Goal: Task Accomplishment & Management: Manage account settings

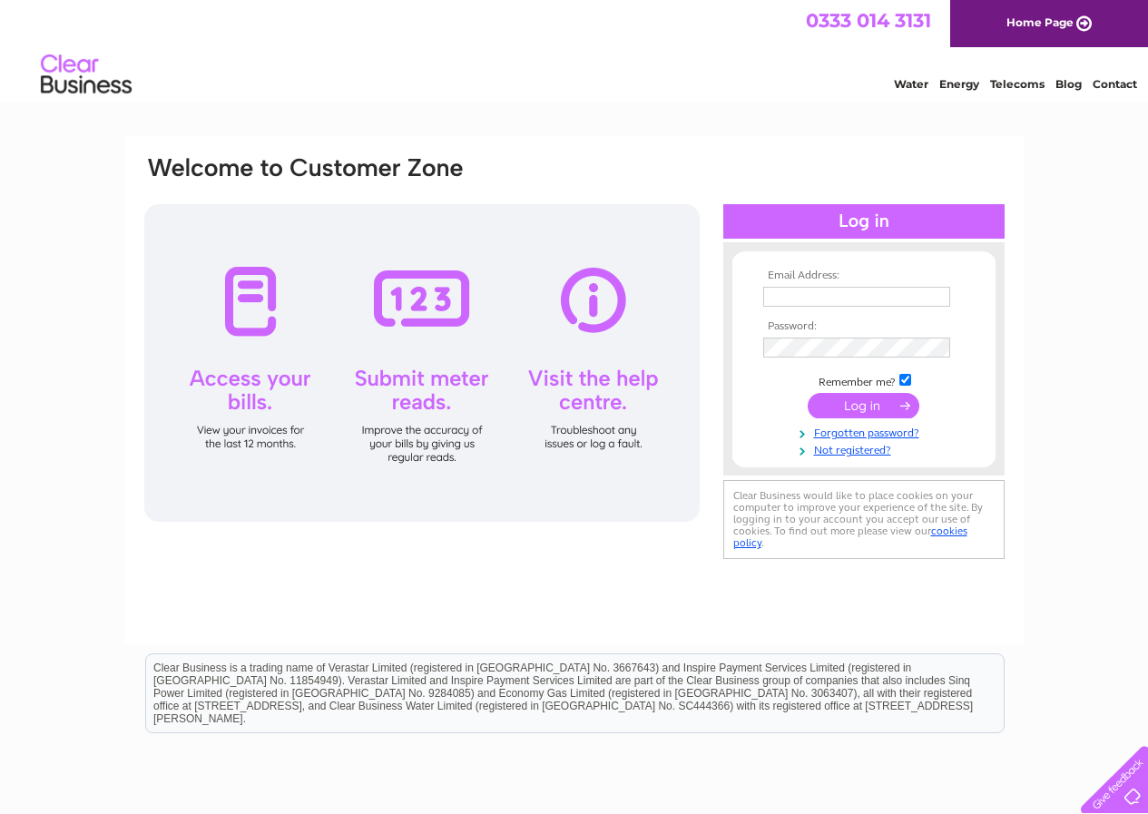
click at [801, 300] on input "text" at bounding box center [856, 297] width 187 height 20
type input "[EMAIL_ADDRESS][DOMAIN_NAME]"
click at [865, 406] on input "submit" at bounding box center [863, 407] width 112 height 25
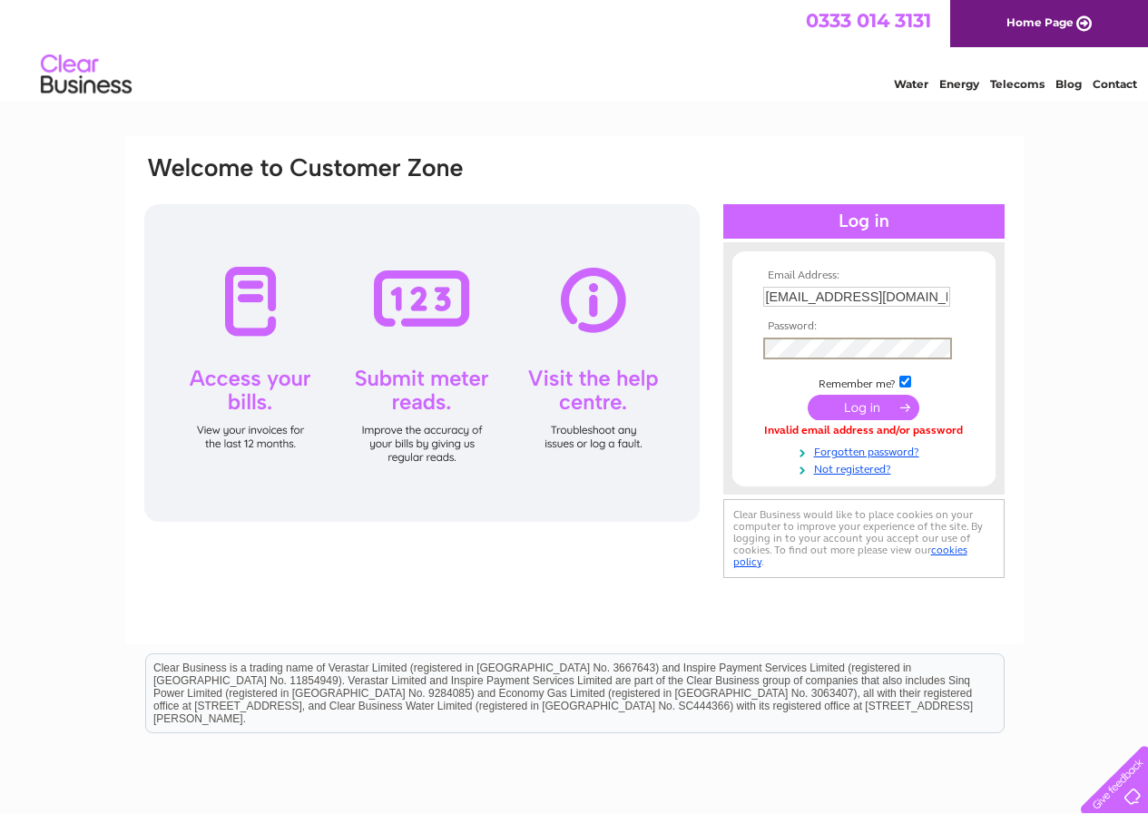
click at [860, 406] on input "submit" at bounding box center [863, 407] width 112 height 25
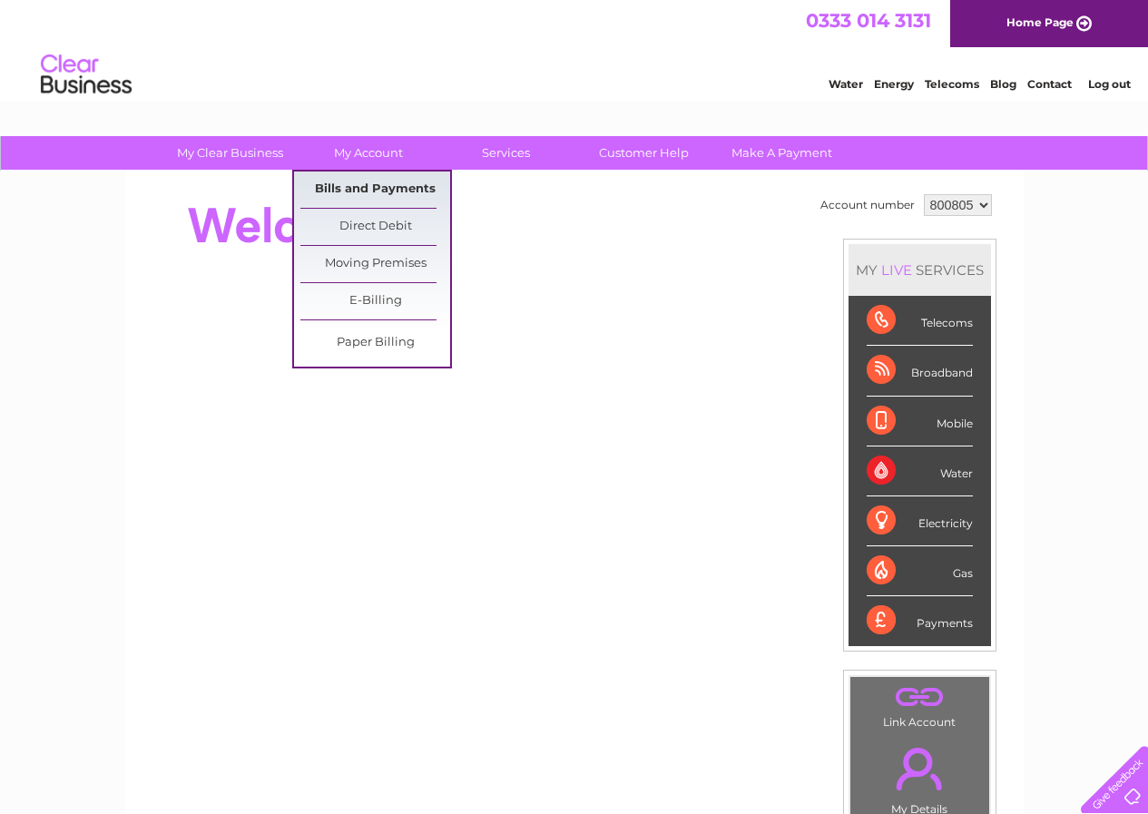
click at [354, 189] on link "Bills and Payments" at bounding box center [375, 189] width 150 height 36
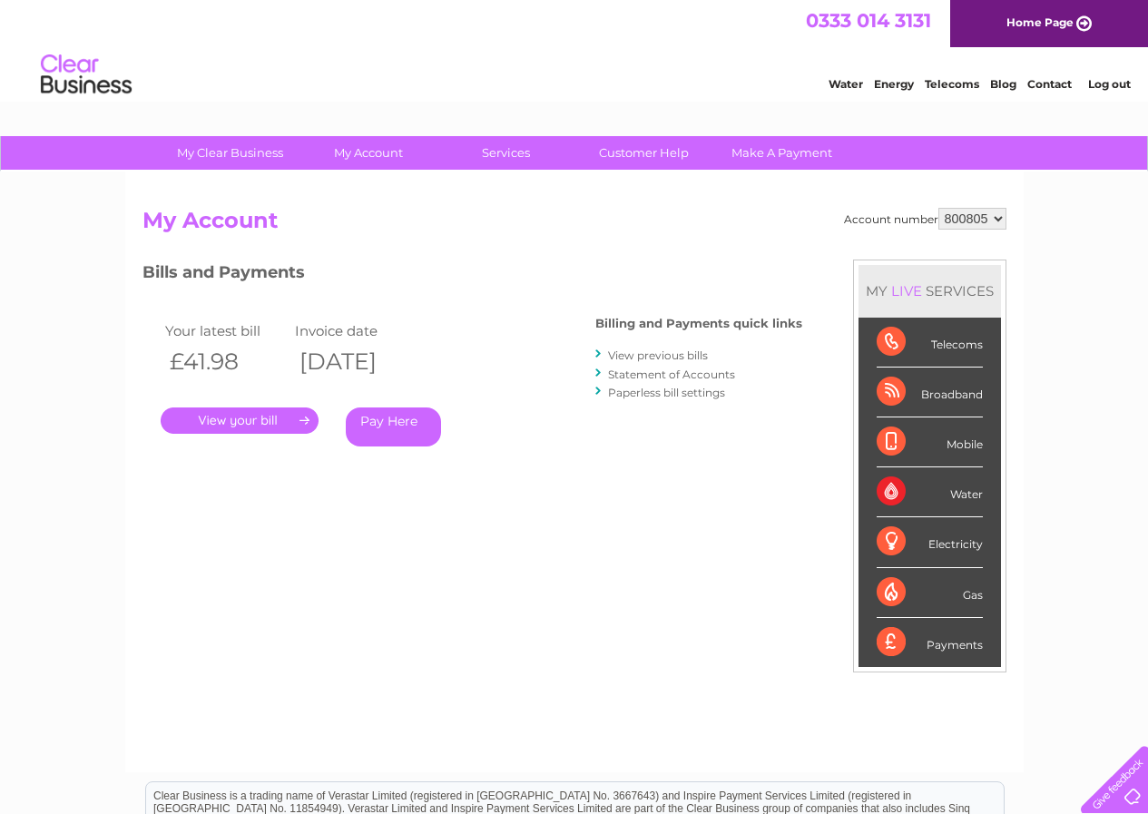
click at [236, 418] on link "." at bounding box center [240, 420] width 158 height 26
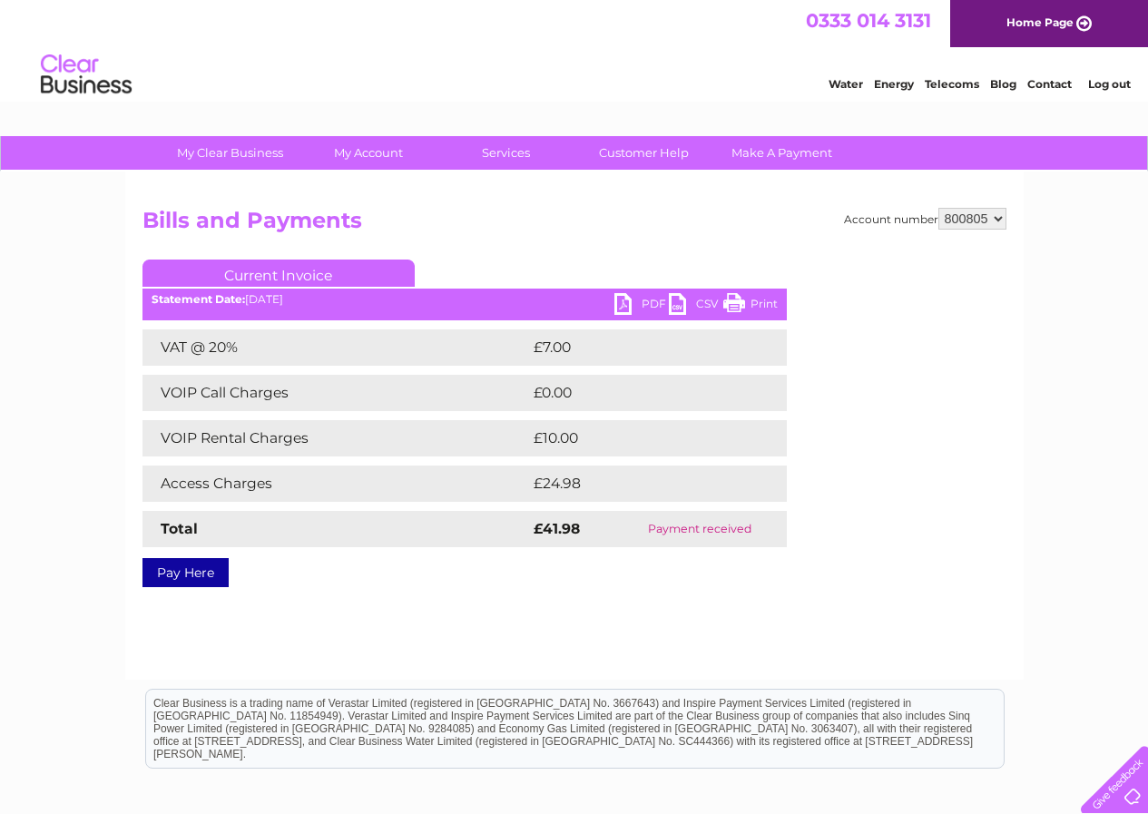
click at [644, 299] on link "PDF" at bounding box center [641, 306] width 54 height 26
